Goal: Check status: Check status

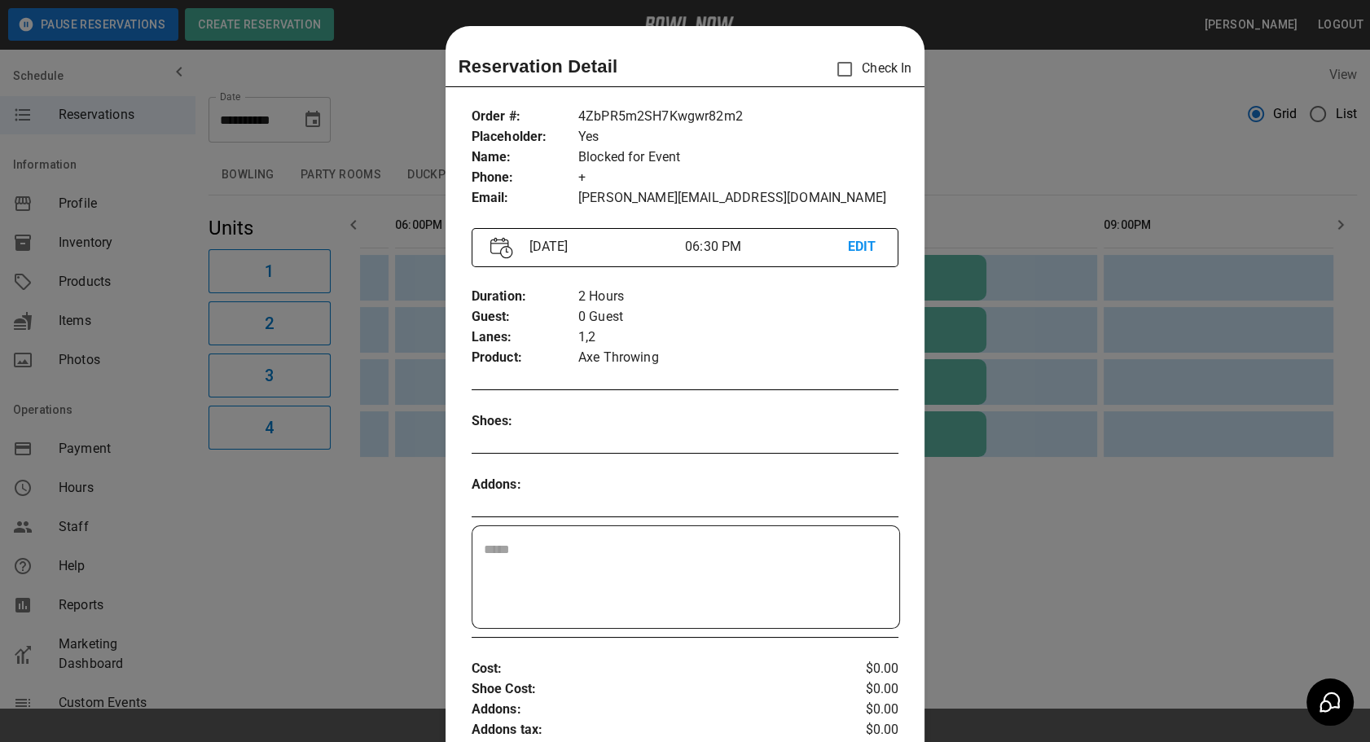
click at [994, 561] on div at bounding box center [685, 371] width 1370 height 742
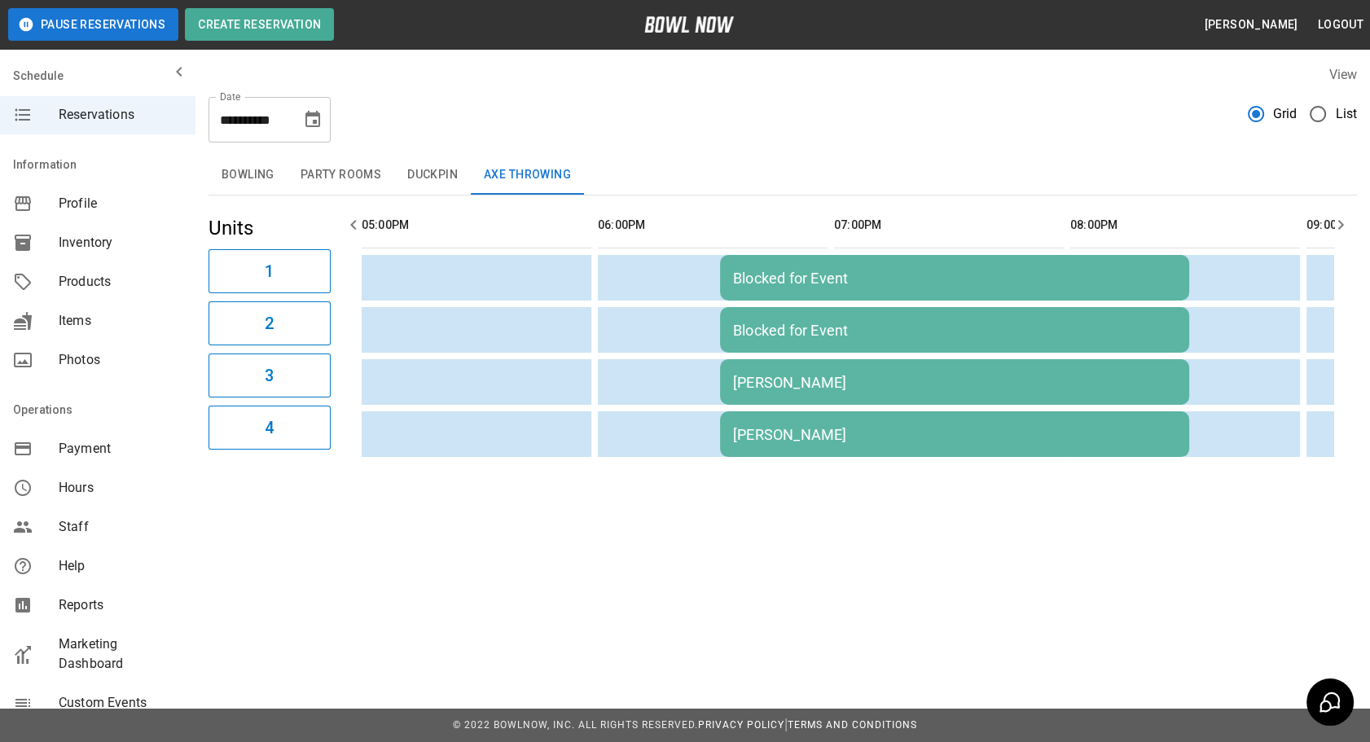
click at [778, 441] on td "[PERSON_NAME]" at bounding box center [954, 434] width 469 height 46
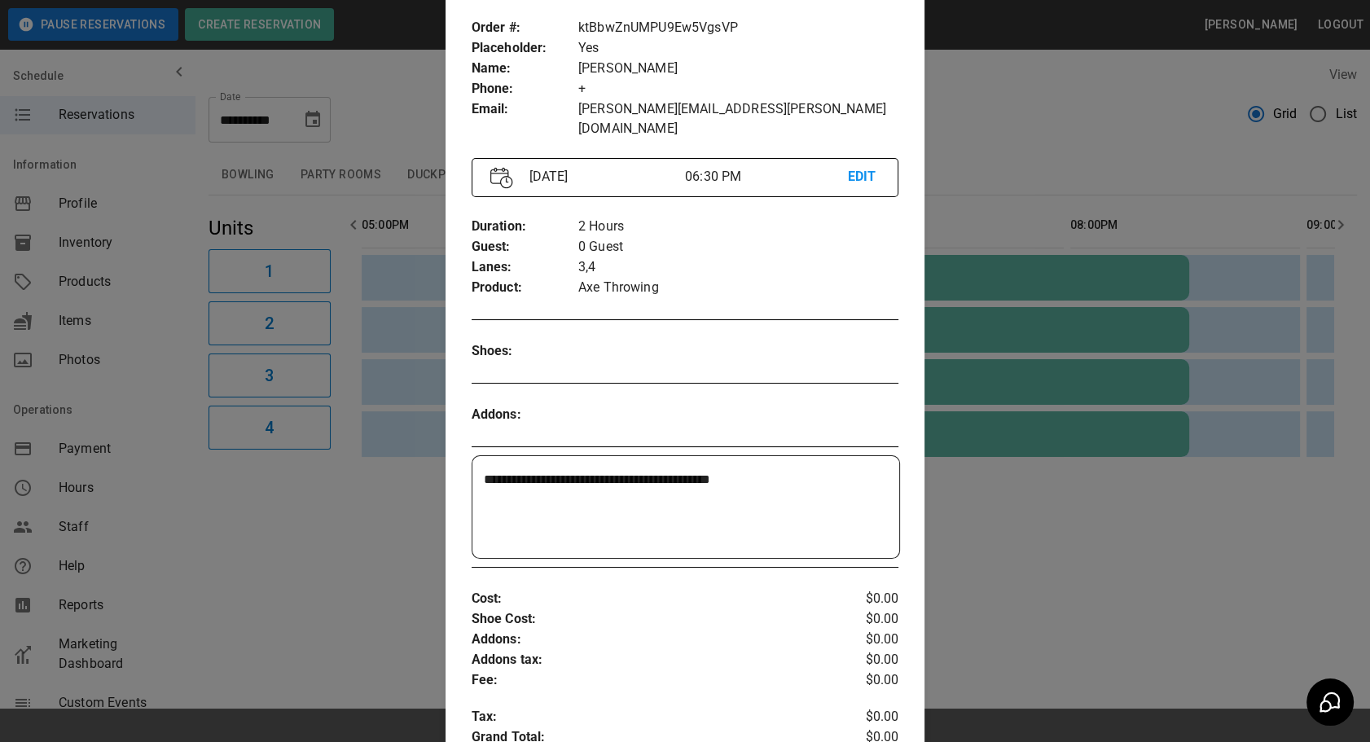
scroll to position [127, 0]
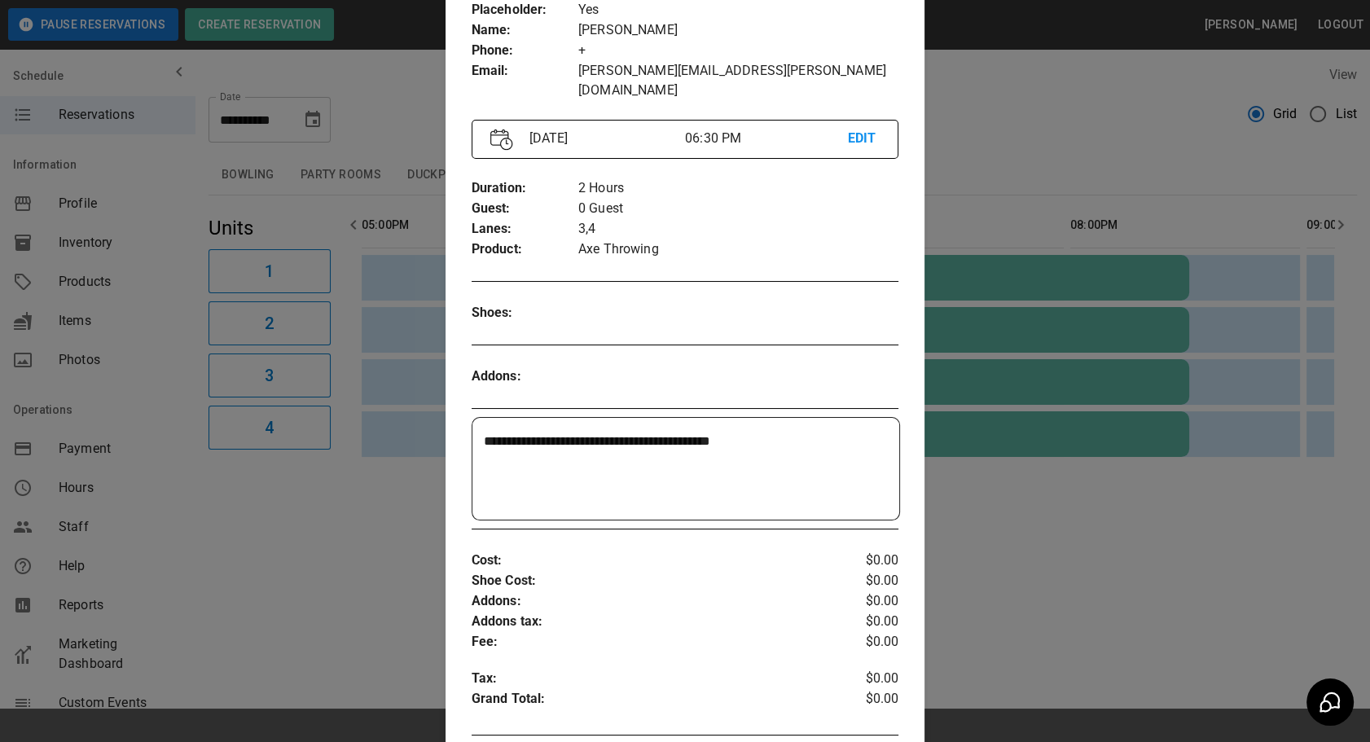
click at [992, 603] on div at bounding box center [685, 371] width 1370 height 742
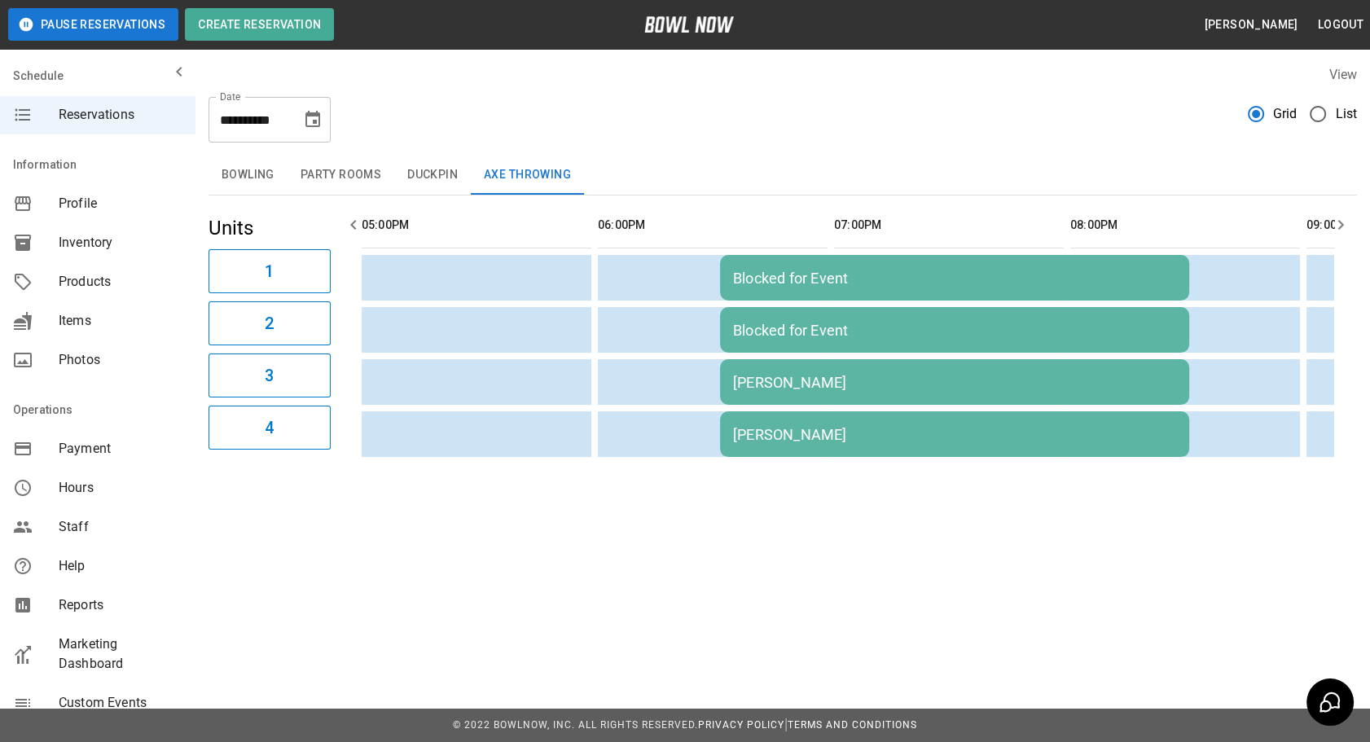
click at [434, 186] on button "Duckpin" at bounding box center [432, 175] width 77 height 39
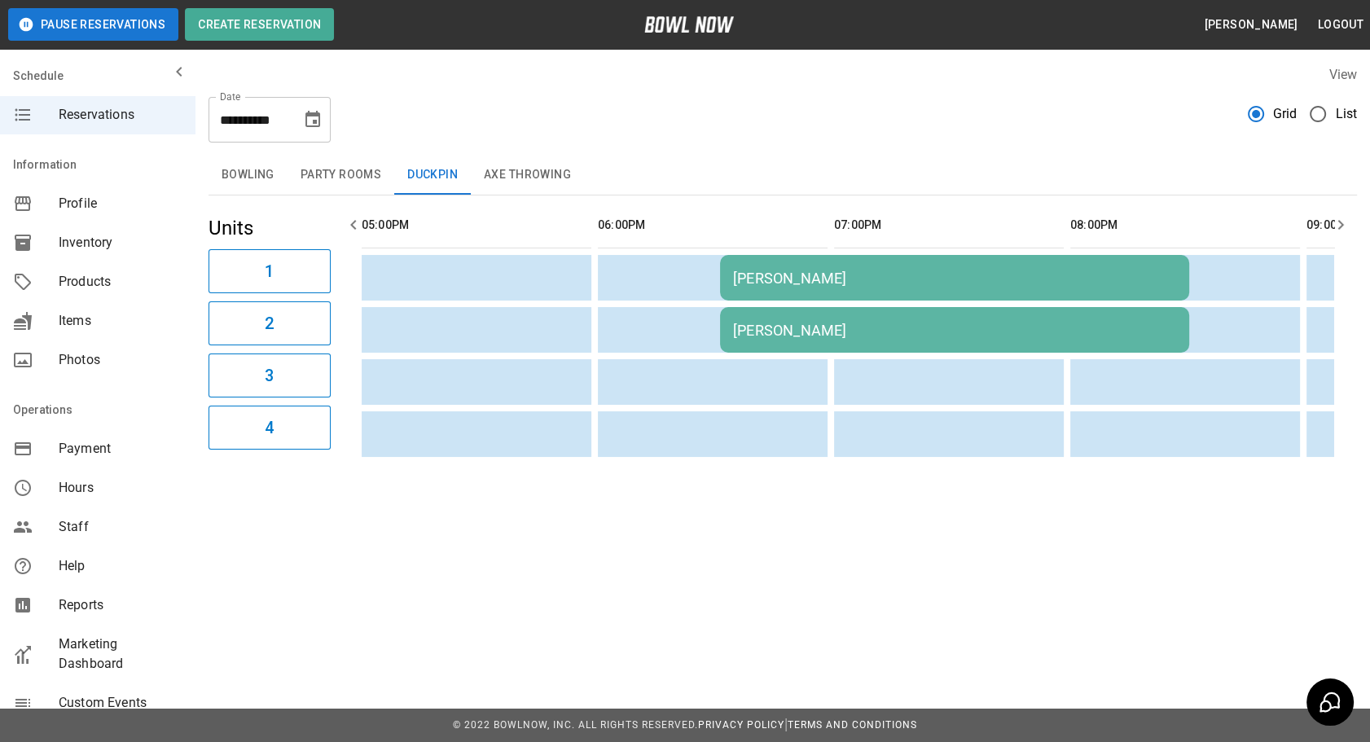
click at [778, 335] on div "[PERSON_NAME]" at bounding box center [954, 330] width 443 height 17
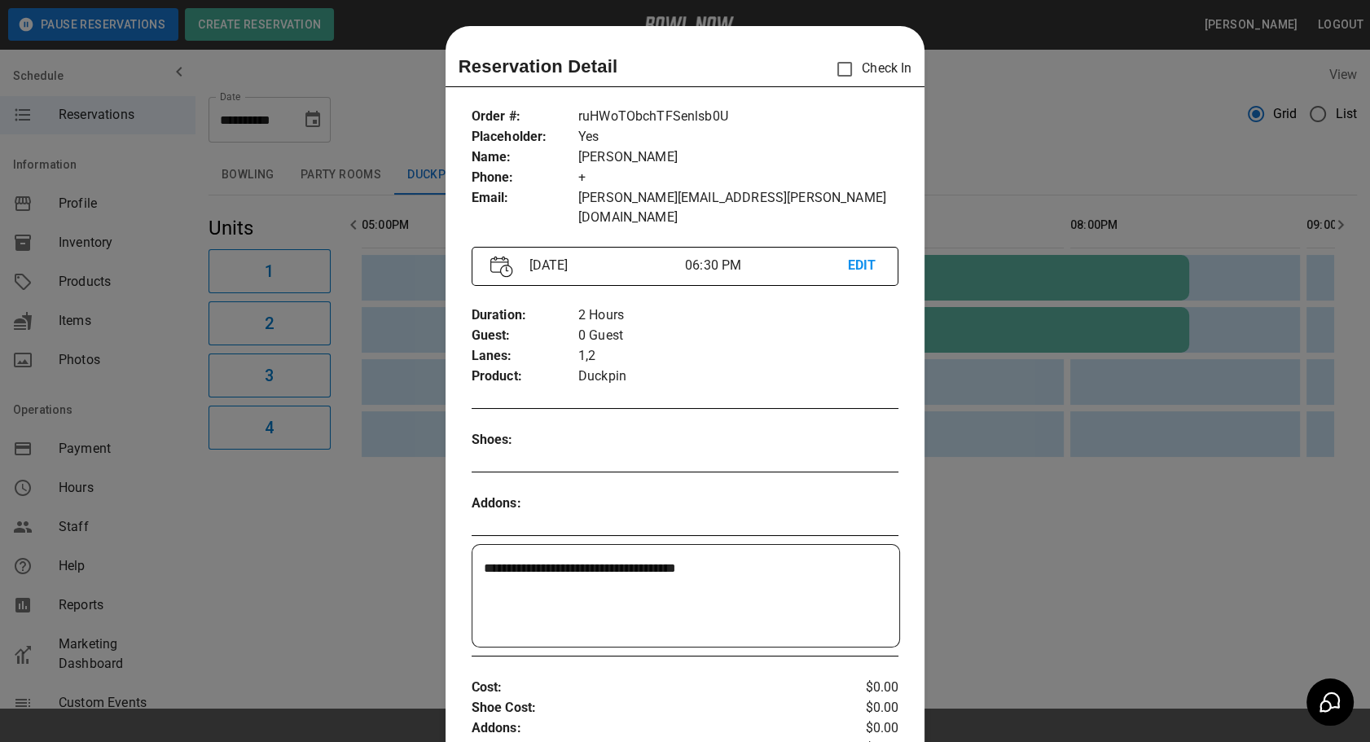
scroll to position [25, 0]
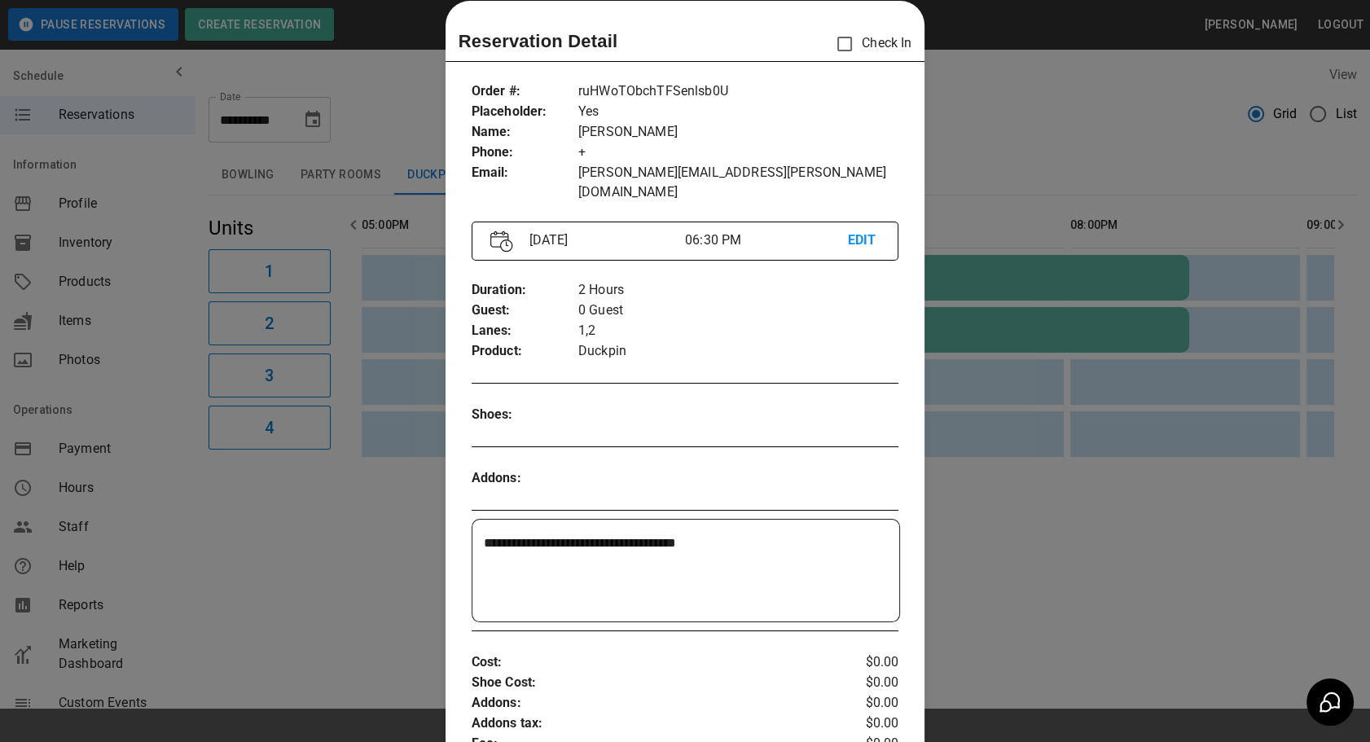
click at [1051, 596] on div at bounding box center [685, 371] width 1370 height 742
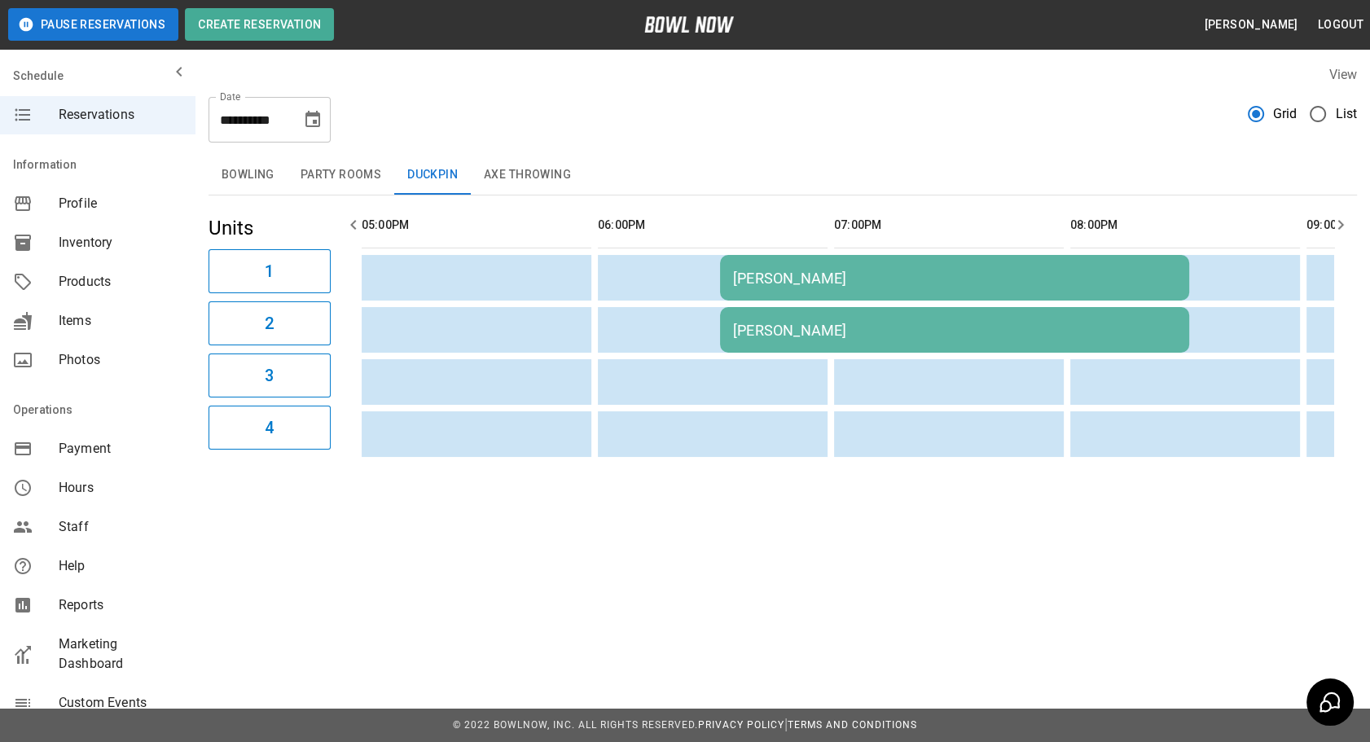
click at [755, 314] on td "[PERSON_NAME]" at bounding box center [954, 330] width 469 height 46
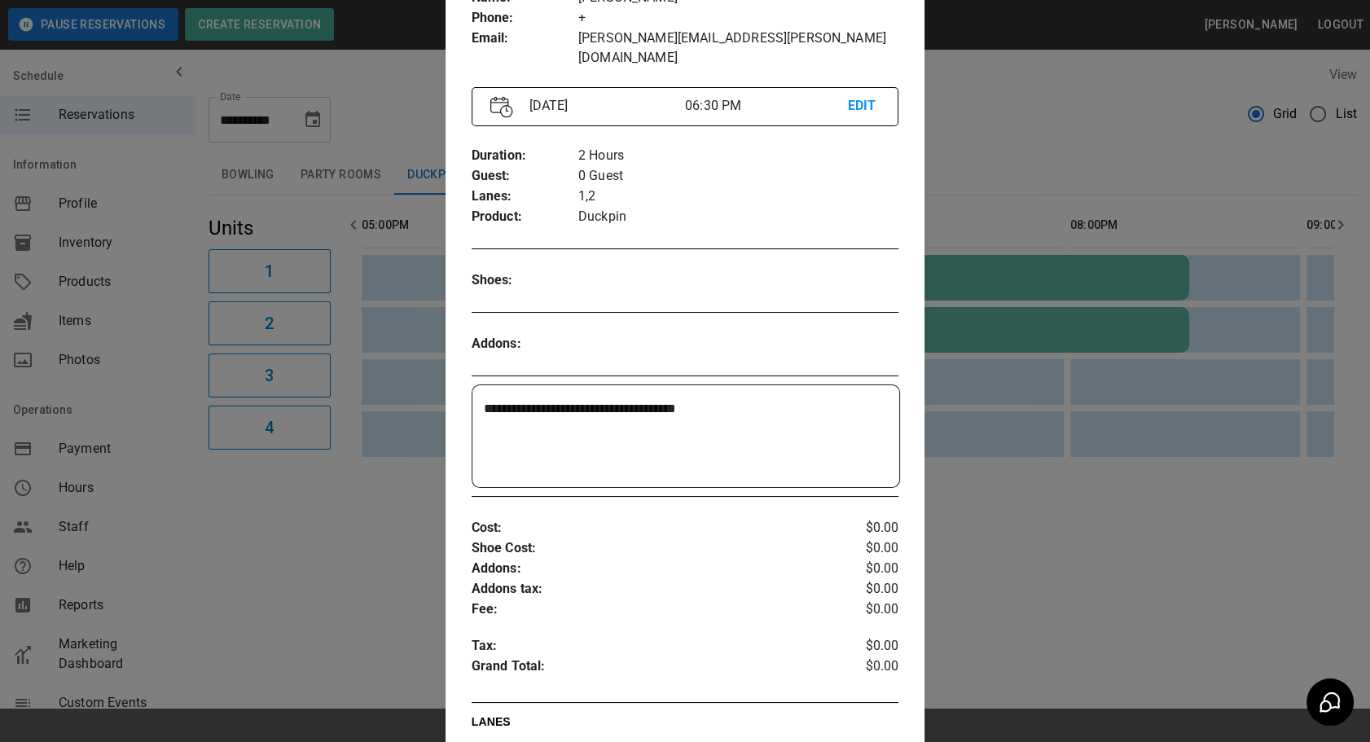
scroll to position [0, 0]
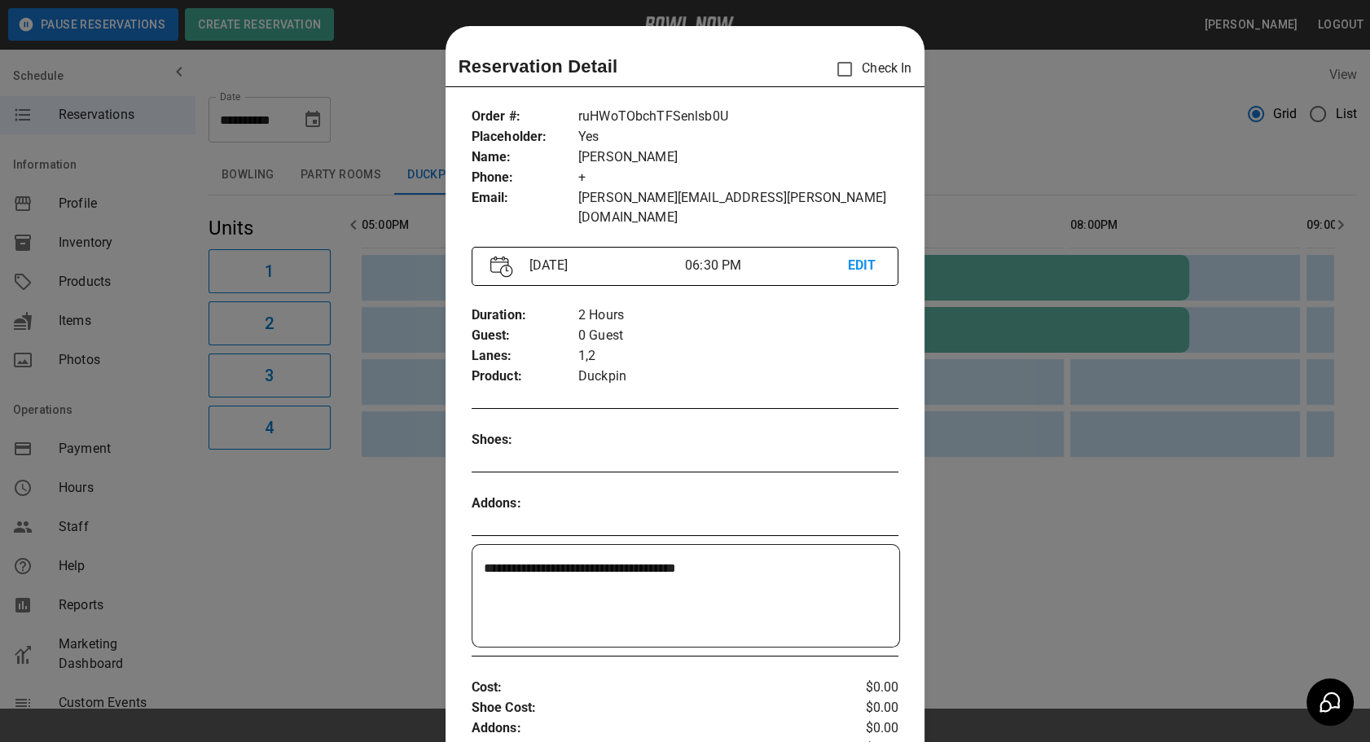
click at [1082, 464] on div at bounding box center [685, 371] width 1370 height 742
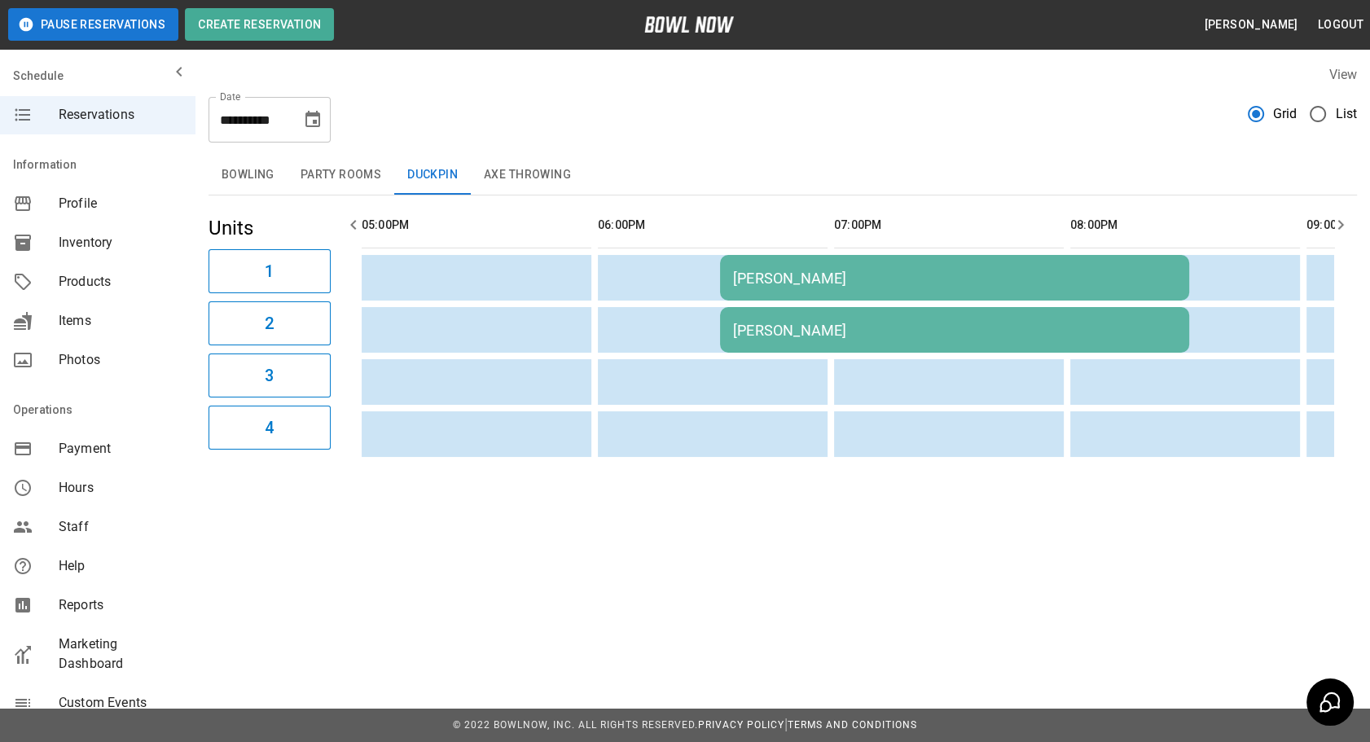
click at [850, 334] on div "[PERSON_NAME]" at bounding box center [954, 330] width 443 height 17
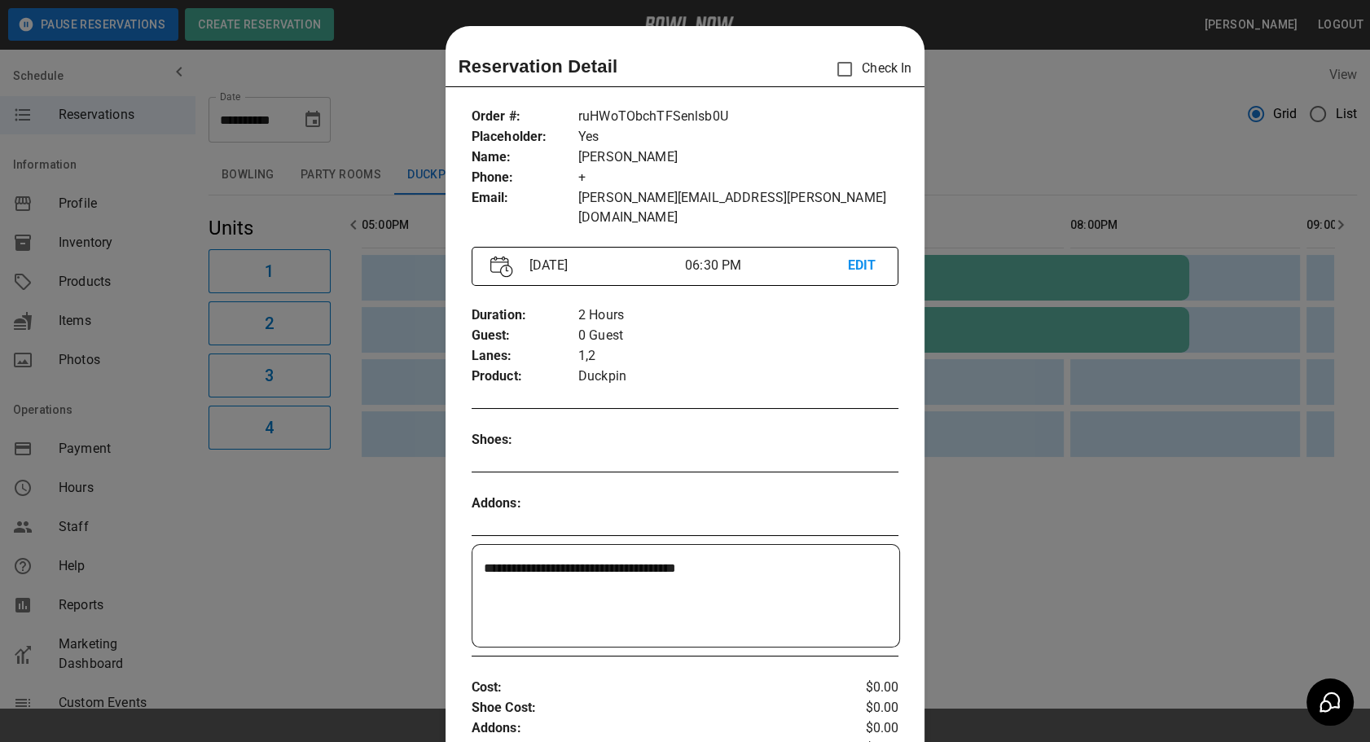
scroll to position [25, 0]
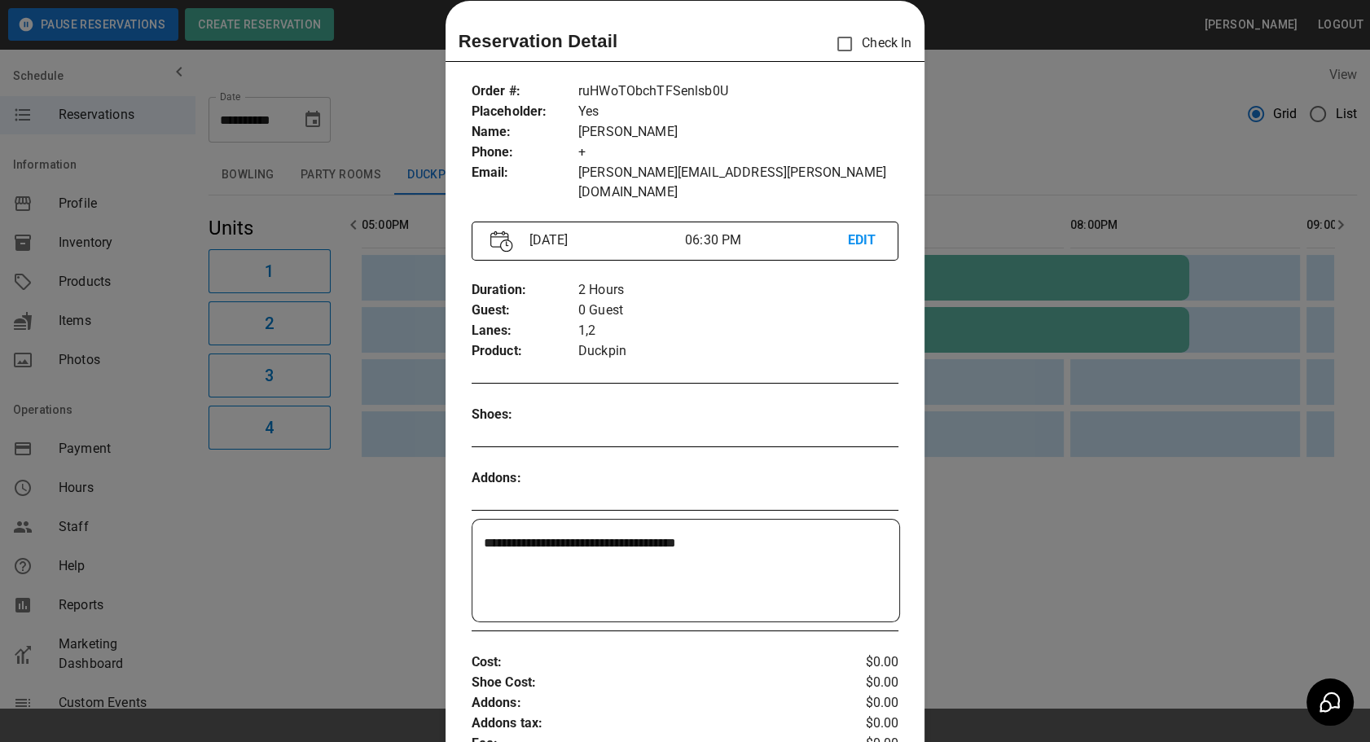
click at [1049, 508] on div at bounding box center [685, 371] width 1370 height 742
